Goal: Transaction & Acquisition: Purchase product/service

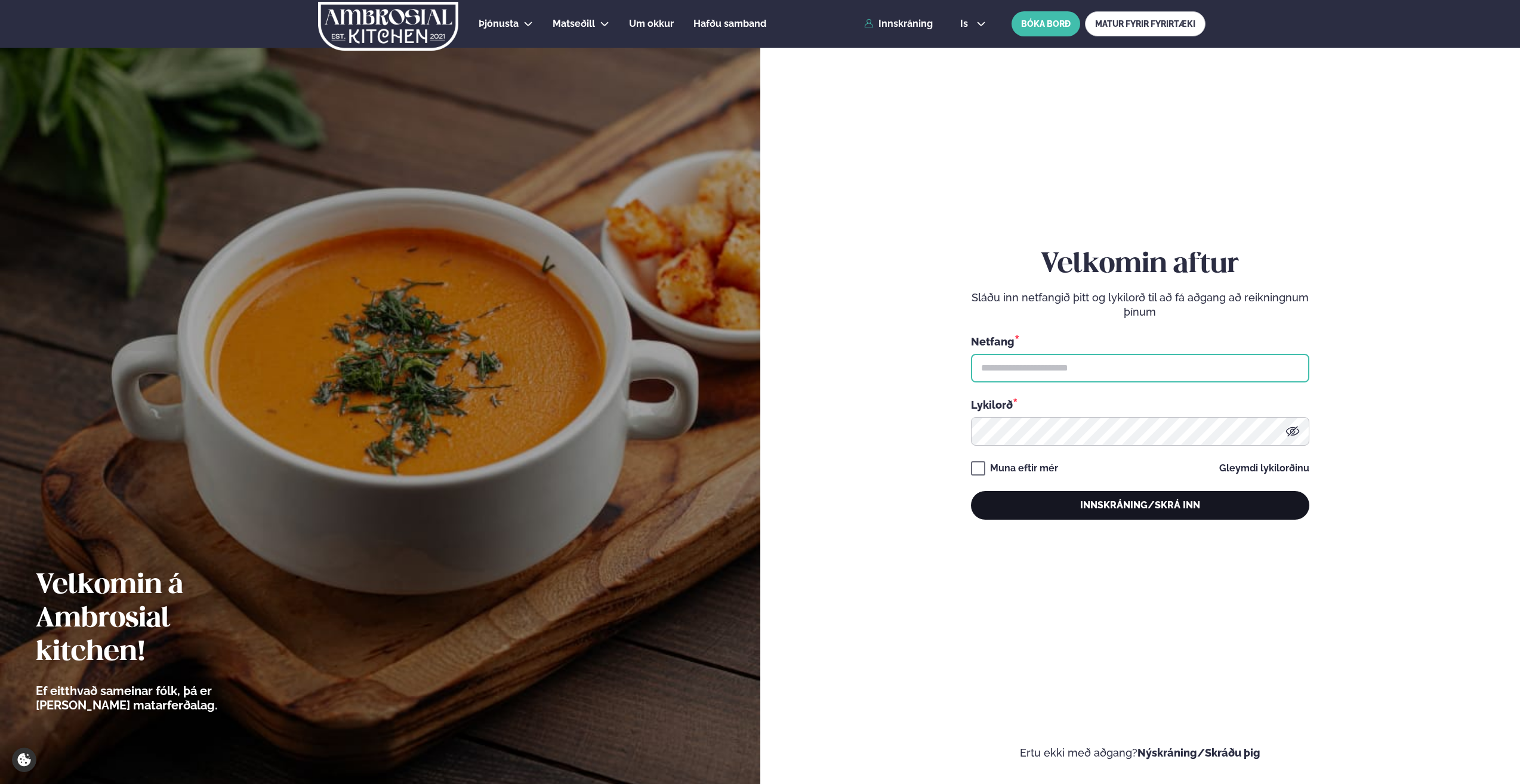
type input "**********"
click at [1061, 494] on button "Innskráning/Skrá inn" at bounding box center [1140, 506] width 339 height 28
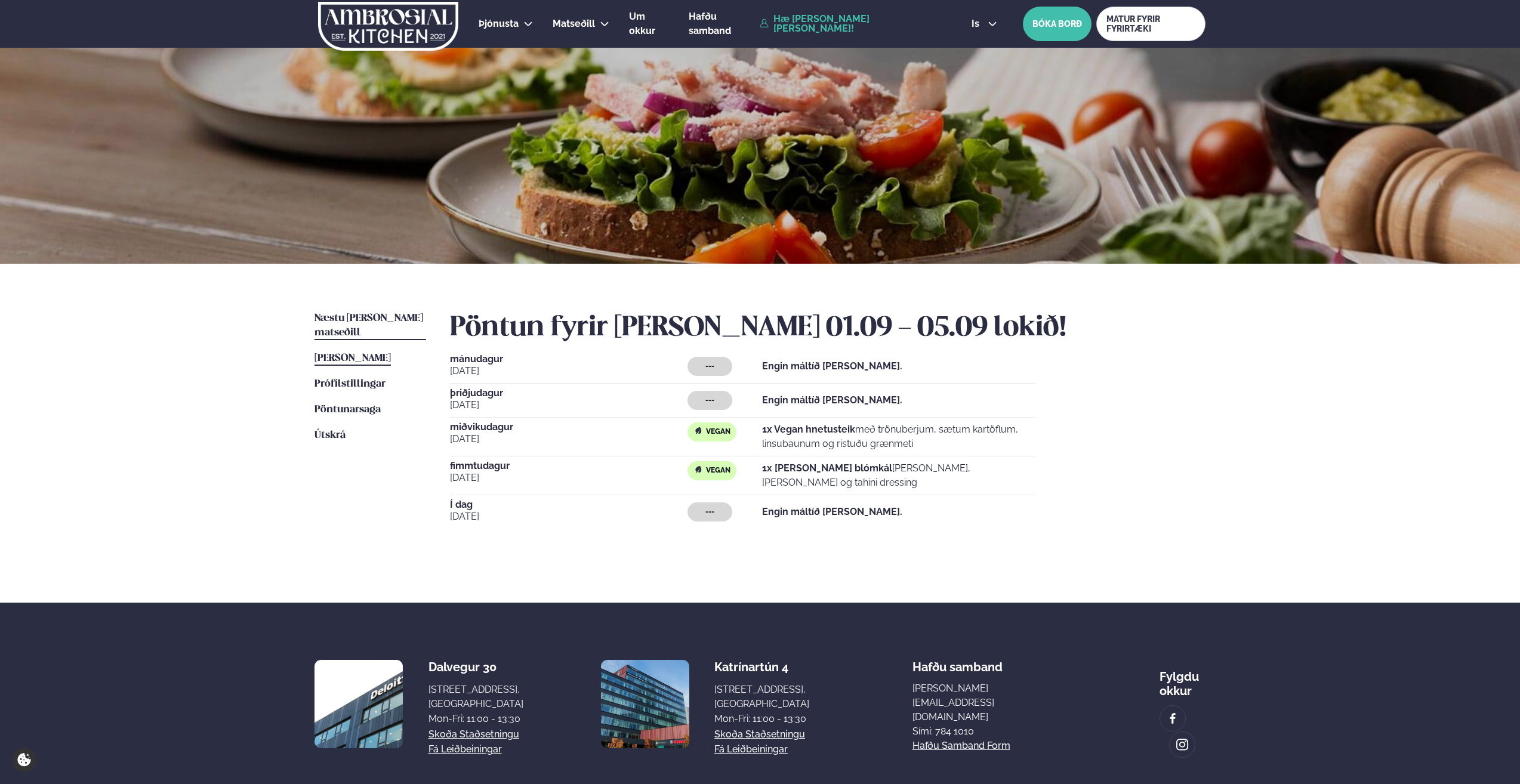
click at [355, 314] on span "Næstu [PERSON_NAME] matseðill" at bounding box center [368, 325] width 109 height 25
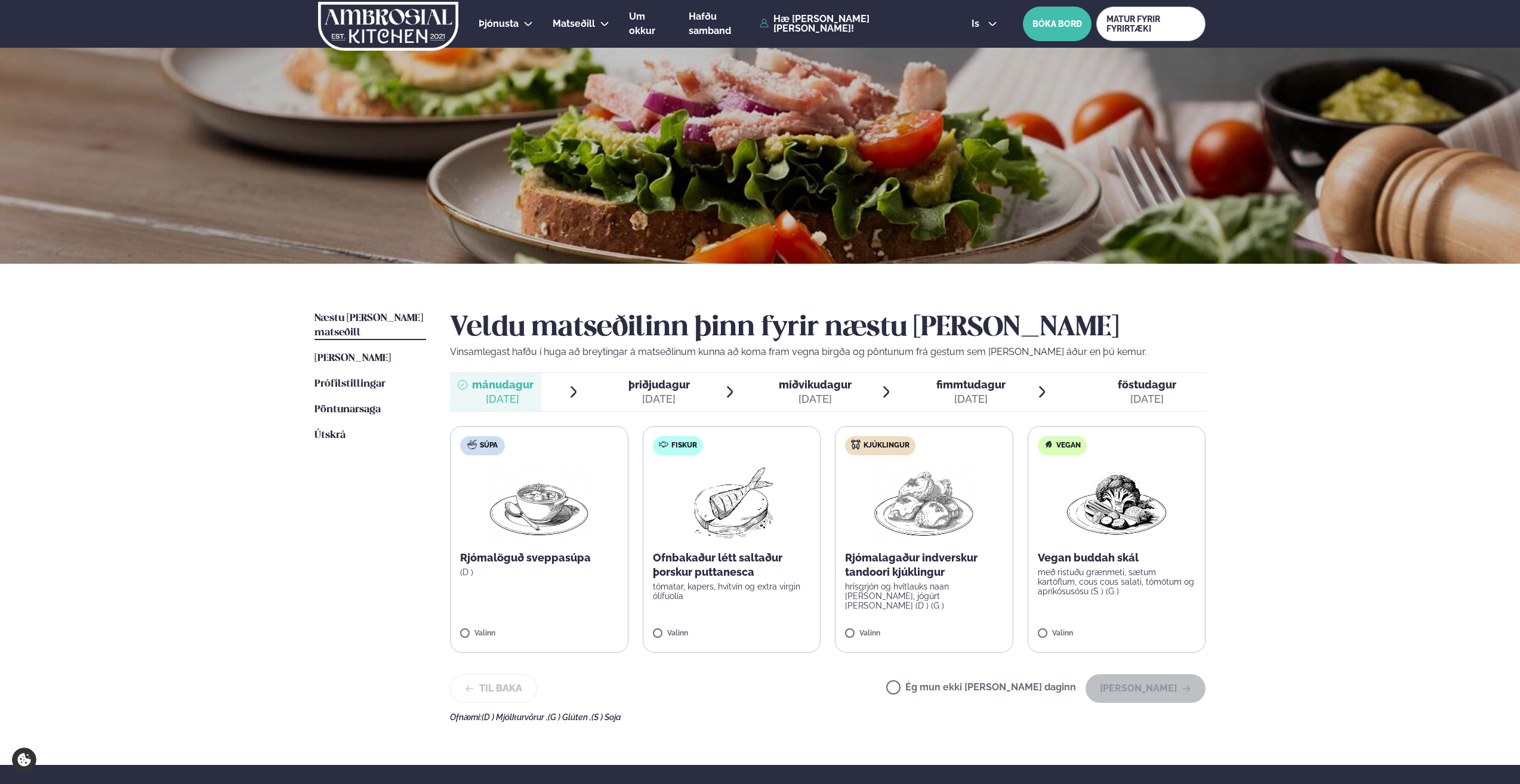
click at [856, 392] on li "miðvikudagur mið. [DATE]" at bounding box center [827, 392] width 131 height 38
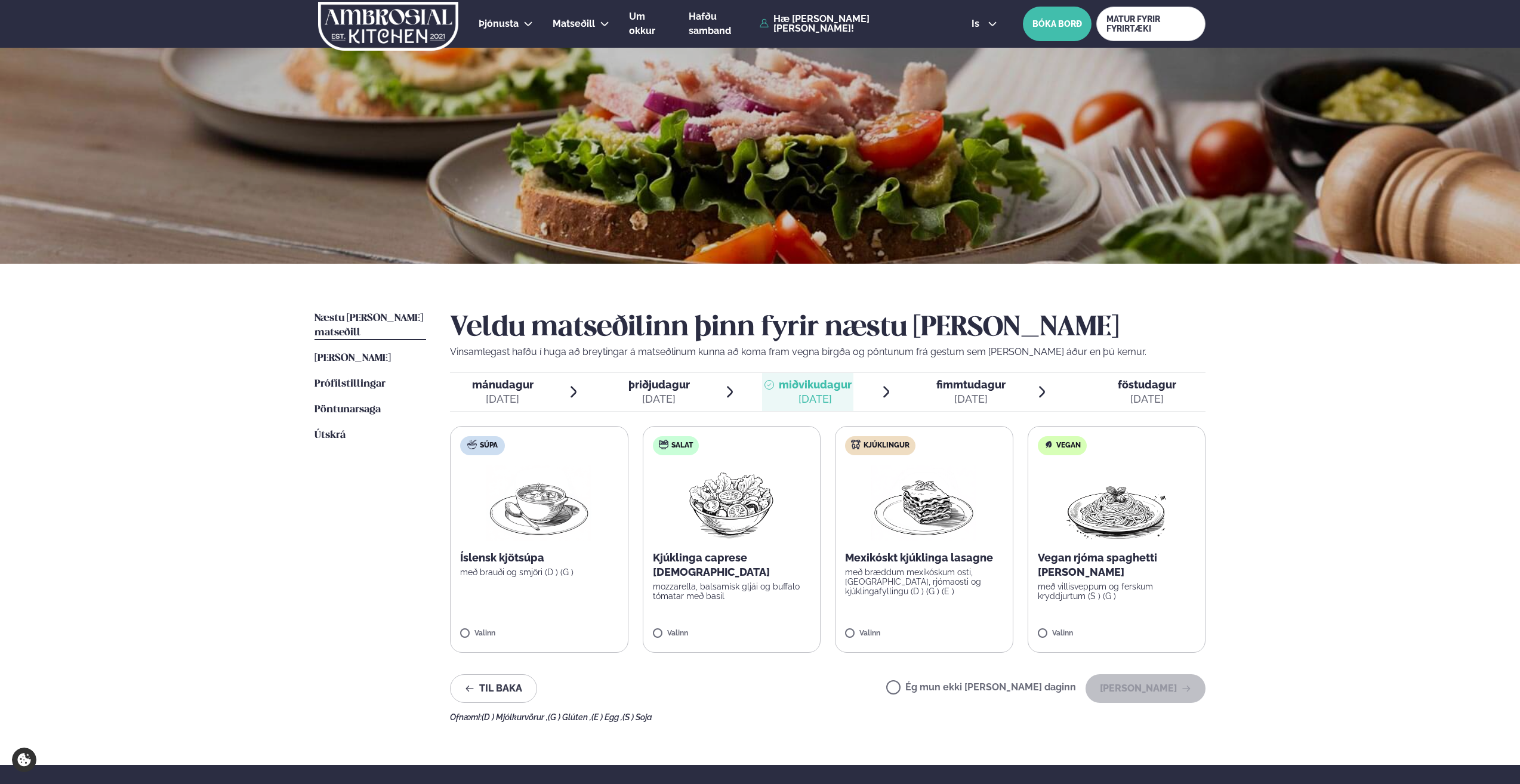
click at [1052, 628] on label "Vegan Vegan rjóma spaghetti [PERSON_NAME] með villisveppum og ferskum kryddjurt…" at bounding box center [1116, 540] width 178 height 226
click at [964, 401] on div "[DATE]" at bounding box center [971, 399] width 69 height 14
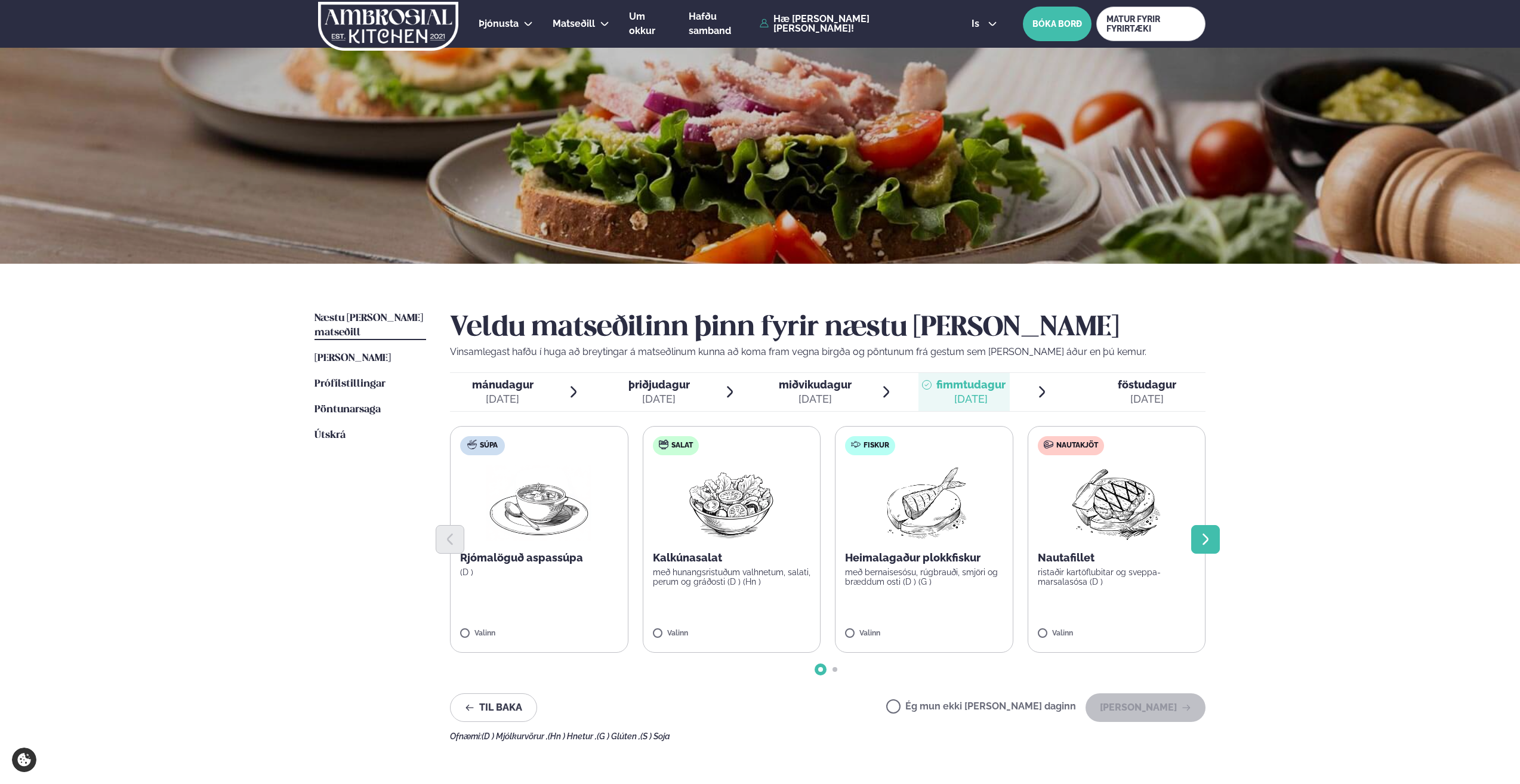
click at [1210, 543] on icon "Next slide" at bounding box center [1205, 539] width 14 height 14
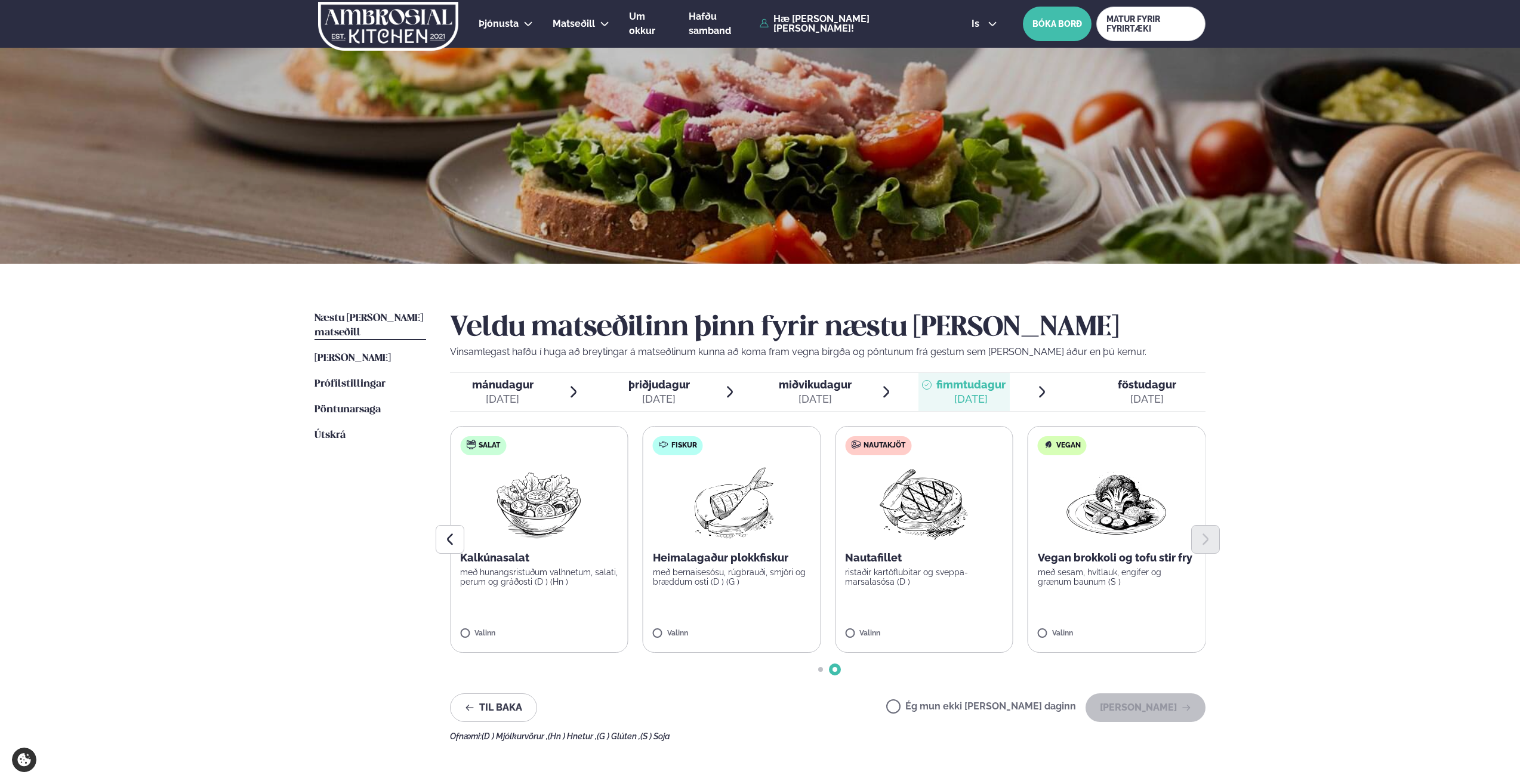
click at [1109, 591] on label "Vegan Vegan brokkoli og tofu stir fry með sesam, hvítlauk, engifer og grænum ba…" at bounding box center [1116, 540] width 178 height 226
click at [1149, 707] on button "[PERSON_NAME]" at bounding box center [1145, 708] width 120 height 28
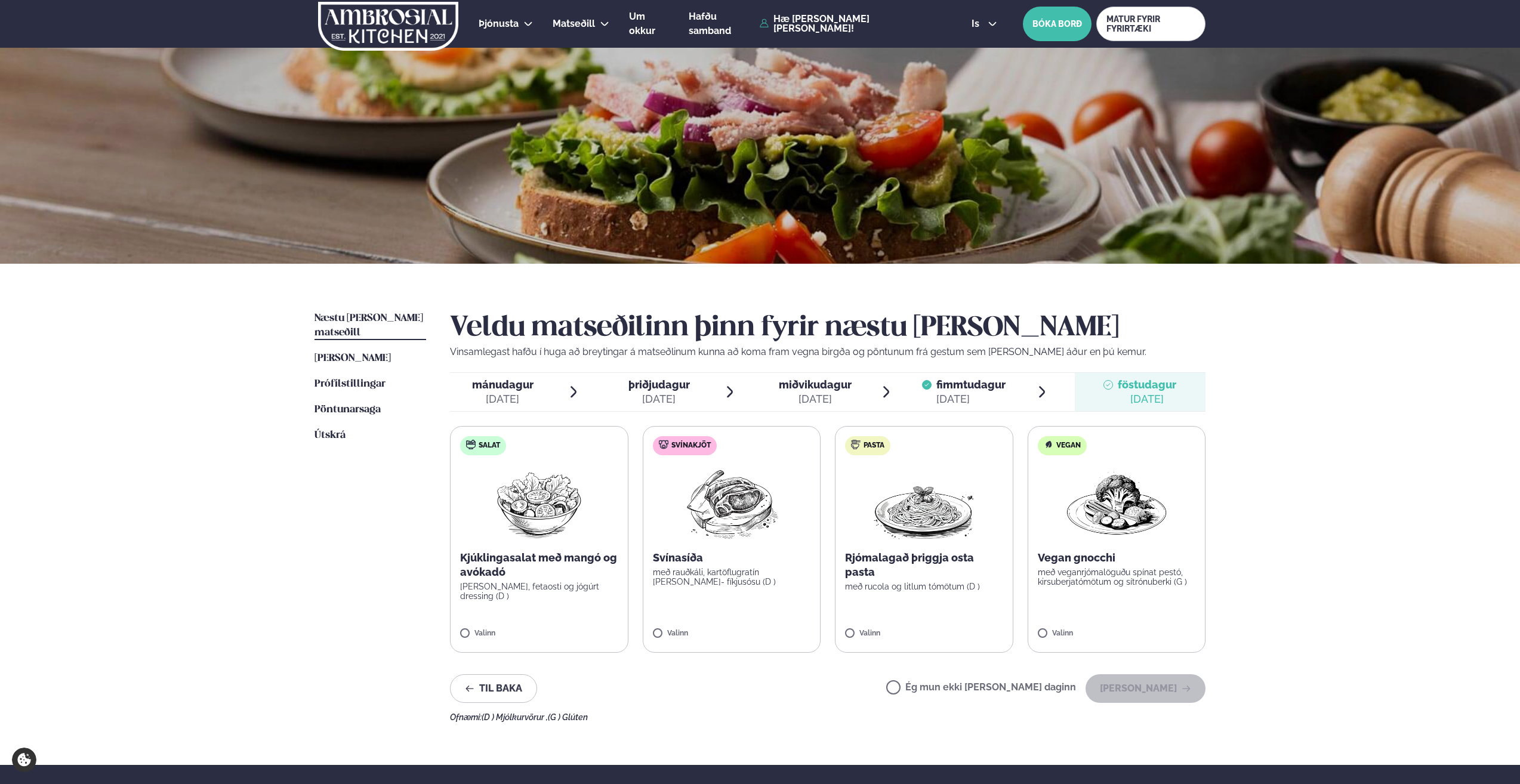
click at [844, 392] on div "[DATE]" at bounding box center [815, 399] width 73 height 14
